Goal: Navigation & Orientation: Find specific page/section

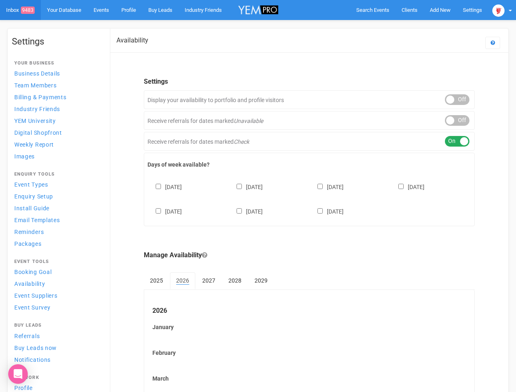
click at [258, 196] on div "[DATE] [DATE] [DATE] [DATE] [DATE] [DATE] [DATE]" at bounding box center [309, 195] width 324 height 49
click at [373, 10] on span "Search Events" at bounding box center [372, 10] width 33 height 6
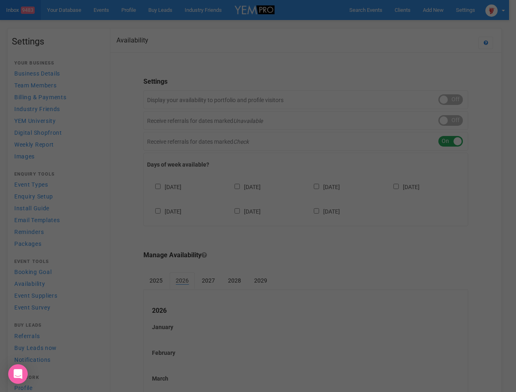
click at [0, 0] on div "Loading..." at bounding box center [0, 0] width 0 height 0
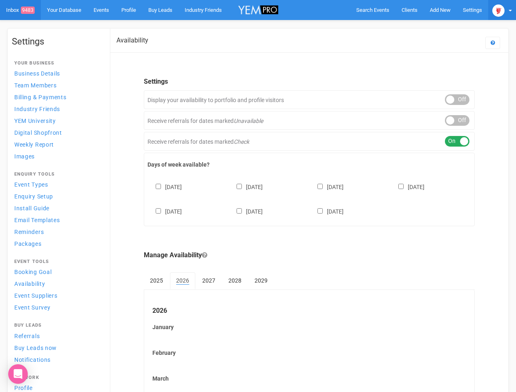
click at [502, 10] on img at bounding box center [498, 10] width 12 height 12
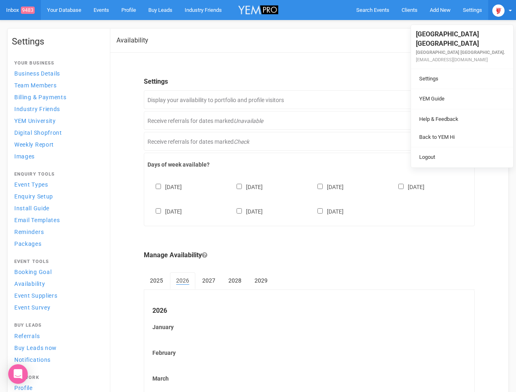
click at [457, 100] on body "Search Events Clients Add New New Client New Event New Enquiry Settings [GEOGRA…" at bounding box center [258, 339] width 516 height 678
click at [457, 129] on li "Back to YEM Hi" at bounding box center [462, 137] width 102 height 16
click at [457, 149] on li "Logout" at bounding box center [462, 157] width 102 height 16
click at [309, 198] on div "[DATE] [DATE] [DATE] [DATE] [DATE] [DATE] [DATE]" at bounding box center [309, 195] width 324 height 49
